Goal: Task Accomplishment & Management: Manage account settings

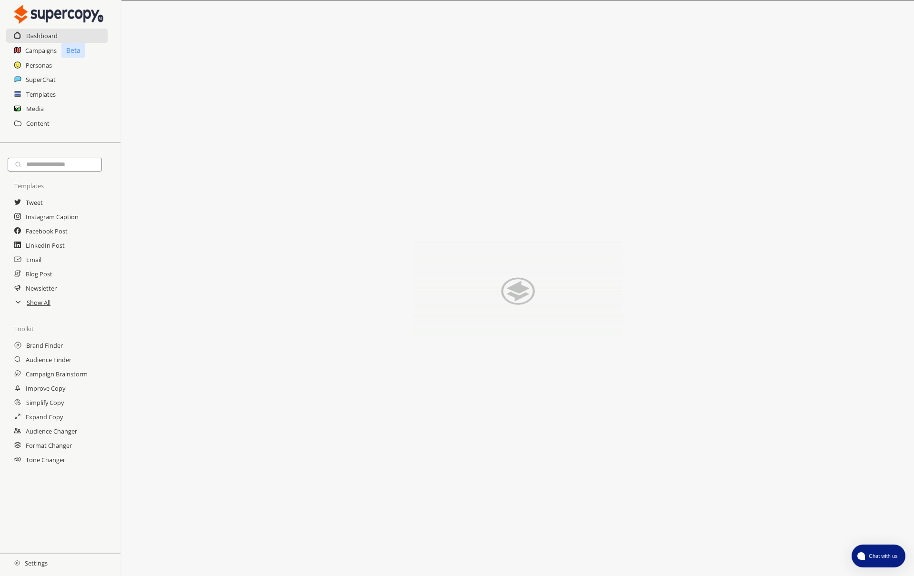
click at [33, 562] on h2 "Settings" at bounding box center [31, 563] width 62 height 19
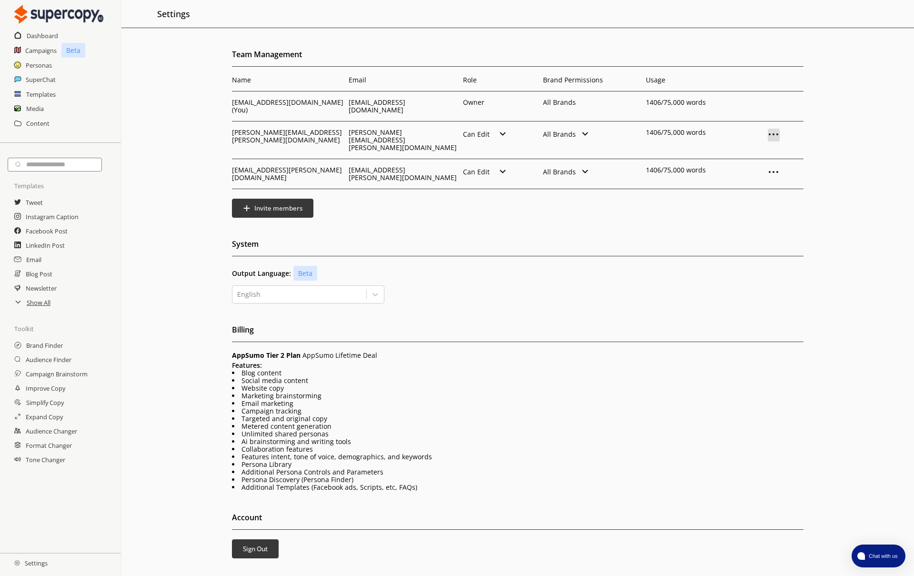
click at [774, 129] on img at bounding box center [773, 134] width 11 height 11
click at [766, 147] on p "Remove User" at bounding box center [773, 151] width 46 height 8
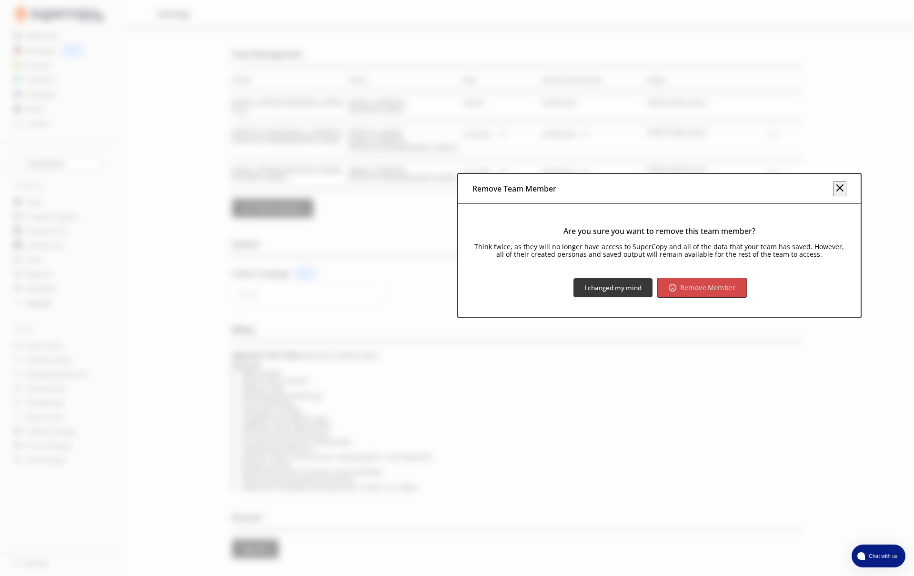
click at [685, 290] on b "Remove Member" at bounding box center [708, 287] width 55 height 9
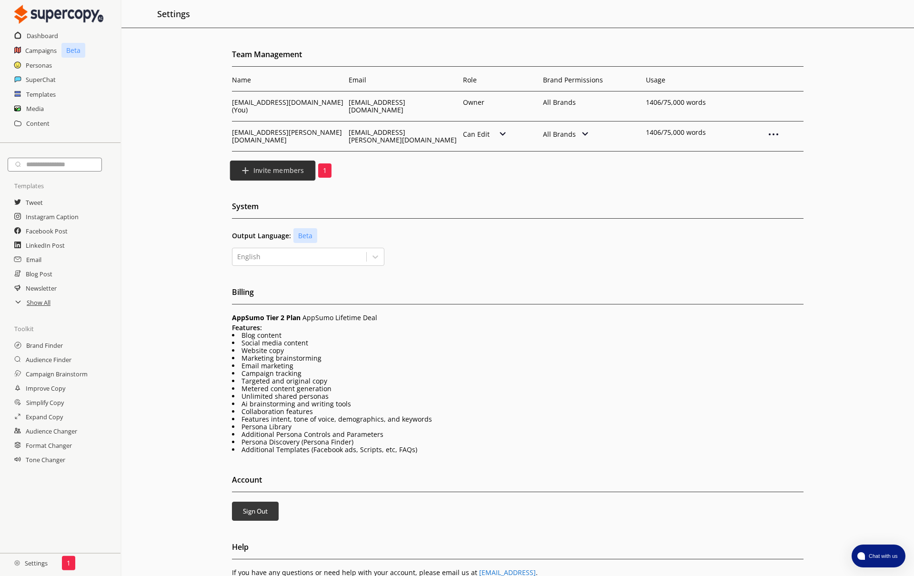
click at [263, 166] on b "Invite members" at bounding box center [278, 170] width 51 height 9
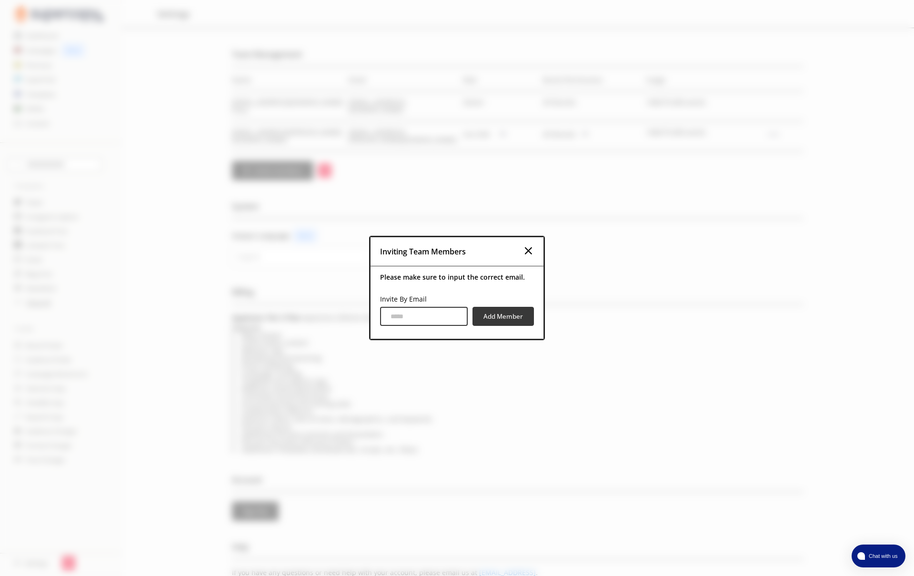
click at [400, 324] on input "Invite By Email" at bounding box center [424, 316] width 88 height 19
type input "**********"
click at [497, 318] on b "Add Member" at bounding box center [506, 316] width 41 height 9
